Goal: Check status: Check status

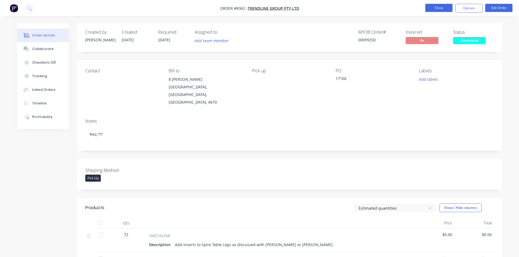
click at [444, 9] on button "Close" at bounding box center [438, 8] width 27 height 8
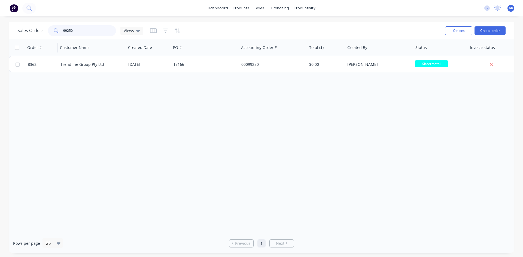
drag, startPoint x: 87, startPoint y: 29, endPoint x: 50, endPoint y: 42, distance: 39.3
click at [50, 42] on div "Sales Orders 99250 Views Options Create order Order # Customer Name Created Dat…" at bounding box center [262, 137] width 506 height 231
type input "97965"
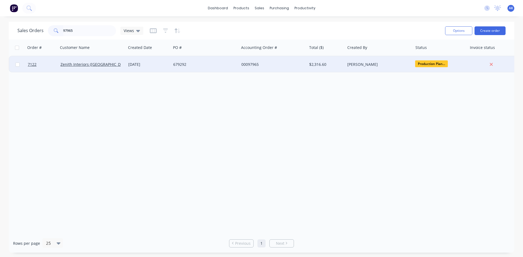
click at [158, 66] on div "[DATE]" at bounding box center [148, 64] width 41 height 5
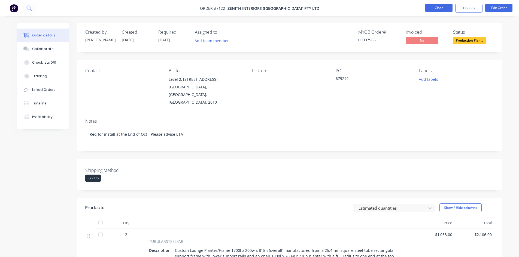
click at [439, 10] on button "Close" at bounding box center [438, 8] width 27 height 8
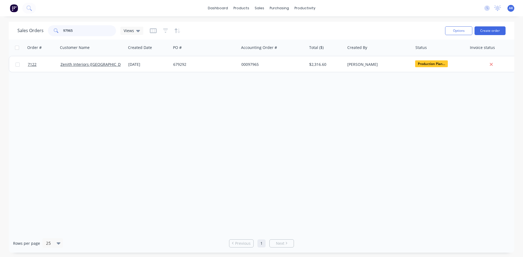
drag, startPoint x: 66, startPoint y: 31, endPoint x: 58, endPoint y: 33, distance: 8.7
click at [58, 33] on div "97965" at bounding box center [82, 30] width 68 height 11
drag, startPoint x: 71, startPoint y: 30, endPoint x: 27, endPoint y: 43, distance: 46.0
click at [28, 43] on div "Sales Orders 99257 Views Options Create order Order # Customer Name Created Dat…" at bounding box center [262, 137] width 506 height 231
type input "98922"
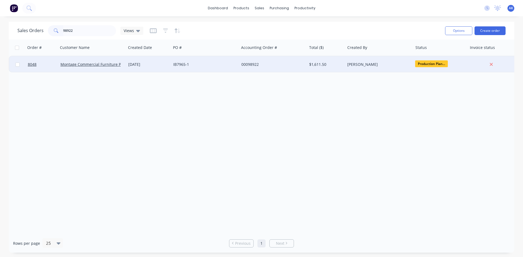
click at [213, 65] on div "IB7965-1" at bounding box center [203, 64] width 60 height 5
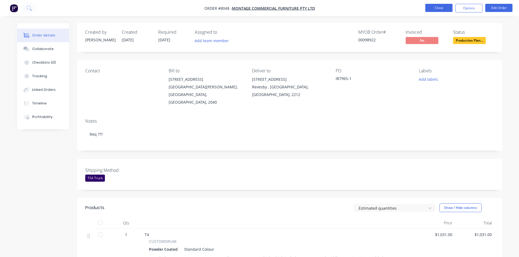
click at [440, 9] on button "Close" at bounding box center [438, 8] width 27 height 8
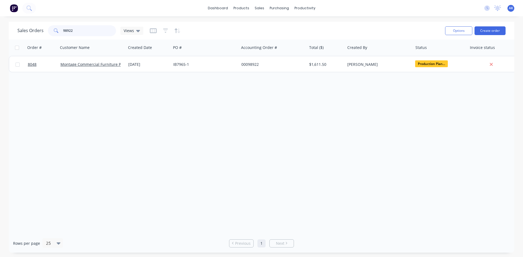
drag, startPoint x: 74, startPoint y: 29, endPoint x: 37, endPoint y: 37, distance: 37.1
click at [37, 37] on div "Sales Orders 98922 Views" at bounding box center [228, 30] width 423 height 13
type input "99186"
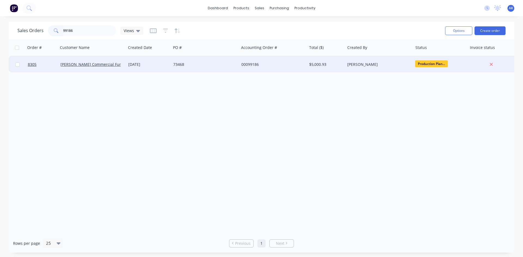
click at [141, 65] on div "[DATE]" at bounding box center [148, 64] width 41 height 5
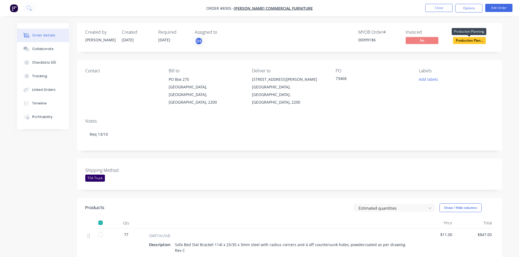
click at [467, 42] on span "Production Plan..." at bounding box center [469, 40] width 33 height 7
click at [442, 9] on button "Close" at bounding box center [438, 8] width 27 height 8
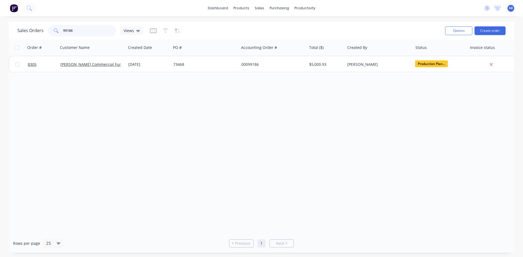
drag, startPoint x: 75, startPoint y: 30, endPoint x: 24, endPoint y: 39, distance: 51.4
click at [24, 39] on div "Sales Orders 99186 Views Options Create order" at bounding box center [262, 31] width 506 height 18
type input "99260"
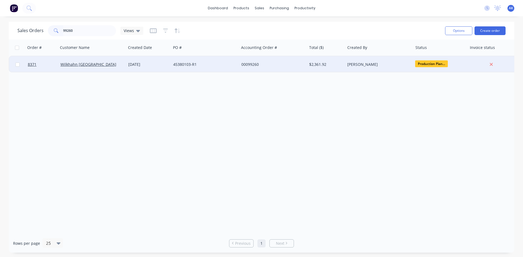
click at [171, 63] on div "[DATE]" at bounding box center [148, 64] width 45 height 16
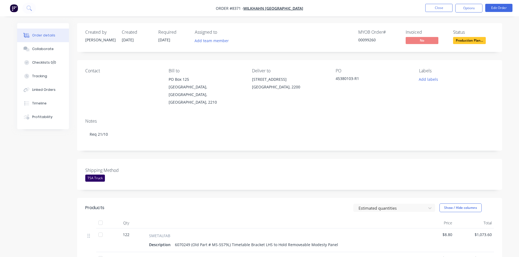
click at [463, 42] on span "Production Plan..." at bounding box center [469, 40] width 33 height 7
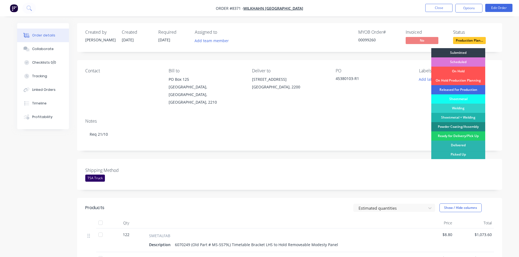
click at [454, 89] on div "Released For Production" at bounding box center [458, 89] width 54 height 9
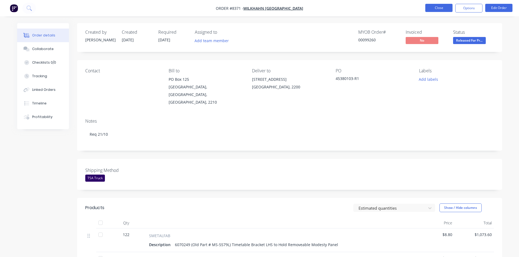
click at [442, 8] on button "Close" at bounding box center [438, 8] width 27 height 8
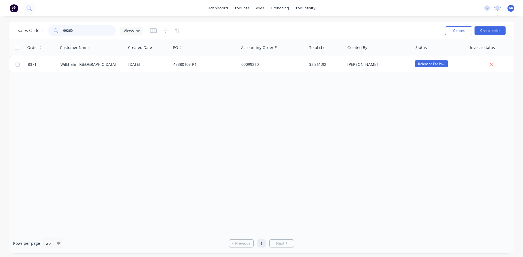
drag, startPoint x: 74, startPoint y: 31, endPoint x: 33, endPoint y: 34, distance: 40.7
click at [29, 36] on div "Sales Orders 99260 Views" at bounding box center [80, 30] width 126 height 11
type input "98462"
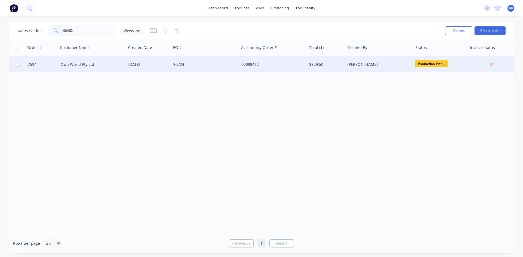
click at [171, 65] on div "90724" at bounding box center [205, 64] width 68 height 16
